Goal: Navigation & Orientation: Find specific page/section

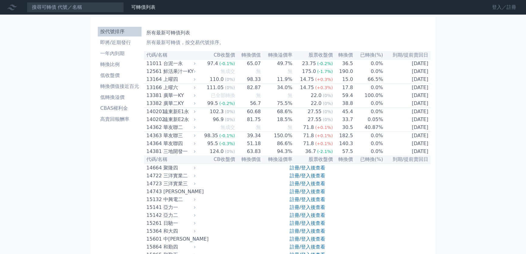
click at [501, 9] on link "登入／註冊" at bounding box center [504, 7] width 34 height 10
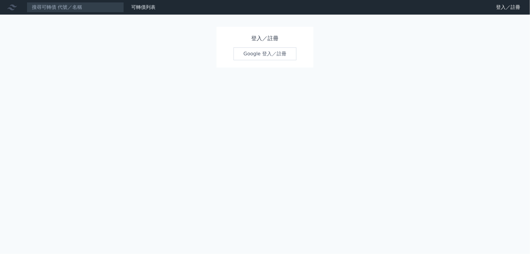
click at [263, 53] on link "Google 登入／註冊" at bounding box center [265, 53] width 63 height 13
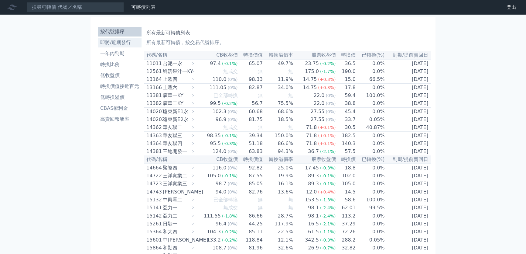
click at [115, 44] on li "即將/近期發行" at bounding box center [120, 42] width 44 height 7
